Goal: Task Accomplishment & Management: Complete application form

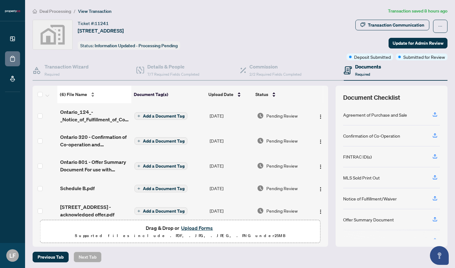
scroll to position [9, 0]
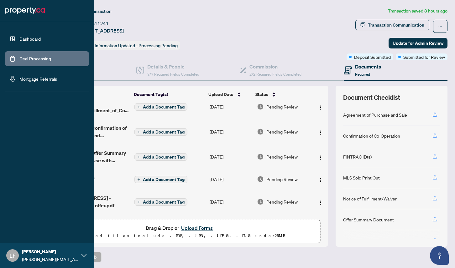
click at [19, 37] on link "Dashboard" at bounding box center [29, 39] width 21 height 6
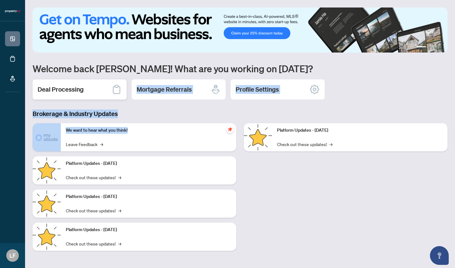
drag, startPoint x: 91, startPoint y: 136, endPoint x: 62, endPoint y: 94, distance: 50.6
click at [62, 94] on div "1 2 3 4 Welcome back [PERSON_NAME]! What are you working on [DATE]? Deal Proces…" at bounding box center [240, 134] width 415 height 253
click at [62, 94] on div "Deal Processing" at bounding box center [80, 90] width 94 height 20
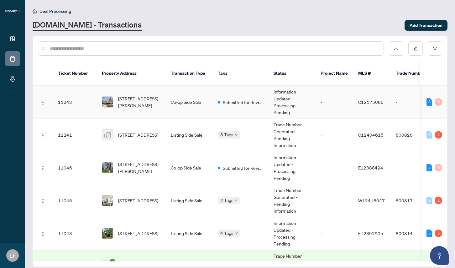
click at [130, 96] on span "[STREET_ADDRESS][PERSON_NAME]" at bounding box center [139, 102] width 43 height 14
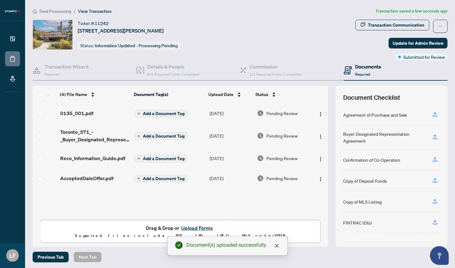
click at [160, 180] on span "Add a Document Tag" at bounding box center [164, 179] width 42 height 4
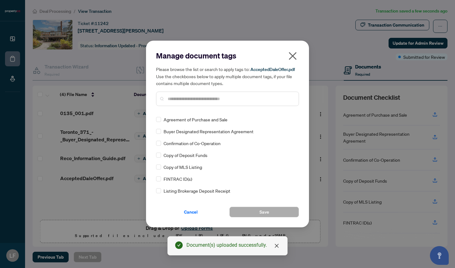
click at [294, 54] on icon "close" at bounding box center [293, 56] width 10 height 10
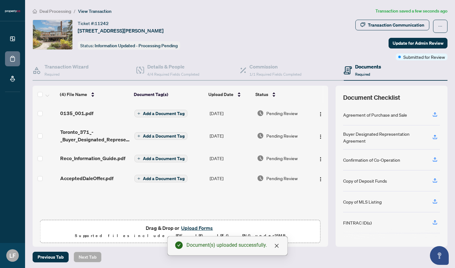
click at [169, 114] on span "Add a Document Tag" at bounding box center [164, 114] width 42 height 4
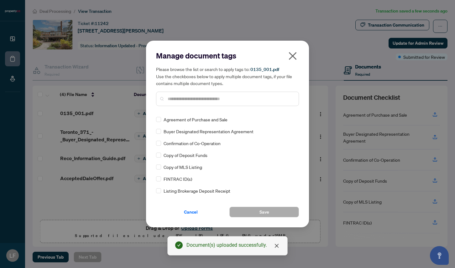
click at [178, 102] on input "text" at bounding box center [231, 99] width 126 height 7
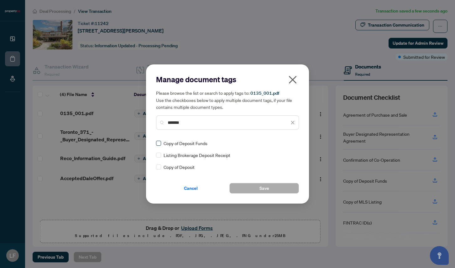
type input "*******"
click at [159, 146] on label at bounding box center [158, 143] width 5 height 7
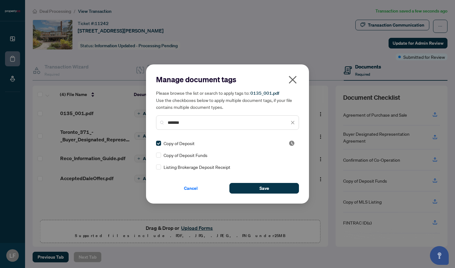
click at [289, 83] on icon "close" at bounding box center [293, 80] width 8 height 8
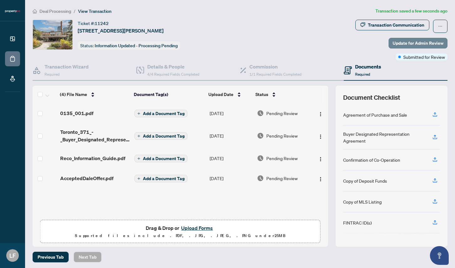
click at [410, 47] on span "Update for Admin Review" at bounding box center [418, 43] width 51 height 10
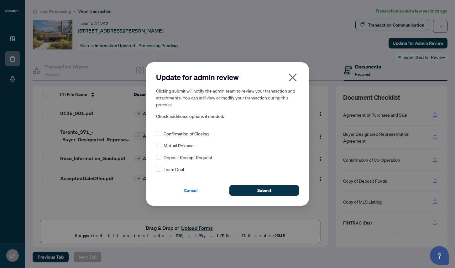
click at [278, 183] on div "Cancel Submit" at bounding box center [227, 187] width 143 height 18
click at [277, 190] on button "Submit" at bounding box center [264, 190] width 70 height 11
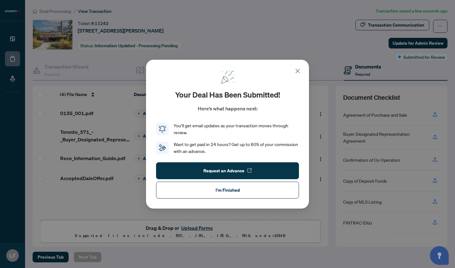
click at [14, 41] on div "Your deal has been submitted! Here’s what happens next: You’ll get email update…" at bounding box center [227, 134] width 455 height 268
click at [216, 195] on span "I'm Finished" at bounding box center [228, 190] width 24 height 10
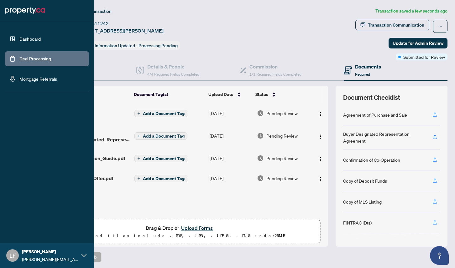
click at [19, 39] on link "Dashboard" at bounding box center [29, 39] width 21 height 6
